Goal: Information Seeking & Learning: Learn about a topic

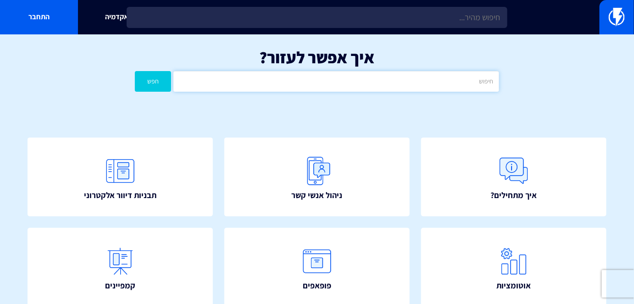
click at [442, 85] on input "text" at bounding box center [335, 81] width 325 height 21
type input "אוטומציה"
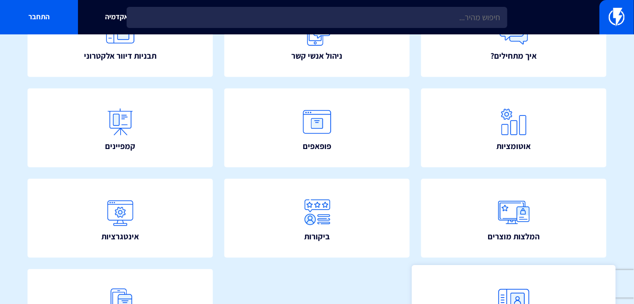
scroll to position [208, 0]
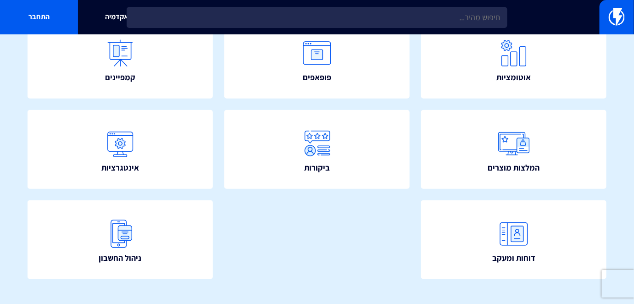
click at [514, 99] on div "איך מתחילים? ניהול אנשי קשר תבניות דיוור אלקטרוני" at bounding box center [317, 110] width 634 height 417
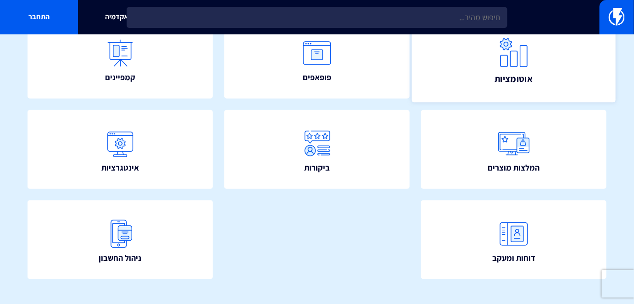
click at [514, 95] on link "אוטומציות" at bounding box center [514, 59] width 204 height 87
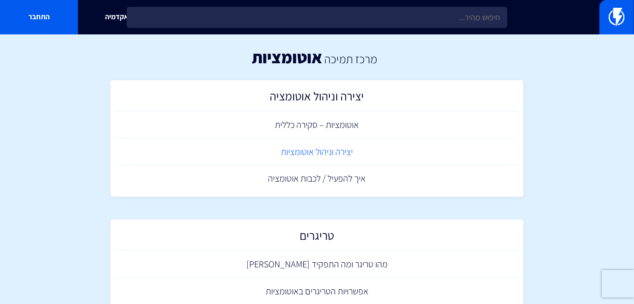
click at [338, 158] on link "יצירה וניהול אוטומציות" at bounding box center [317, 152] width 404 height 27
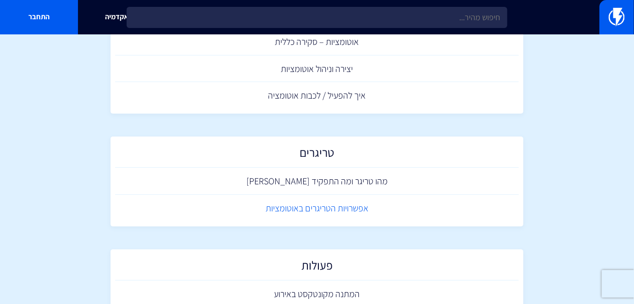
click at [357, 207] on link "אפשרויות הטריגרים באוטומציות" at bounding box center [317, 208] width 404 height 27
